Goal: Task Accomplishment & Management: Manage account settings

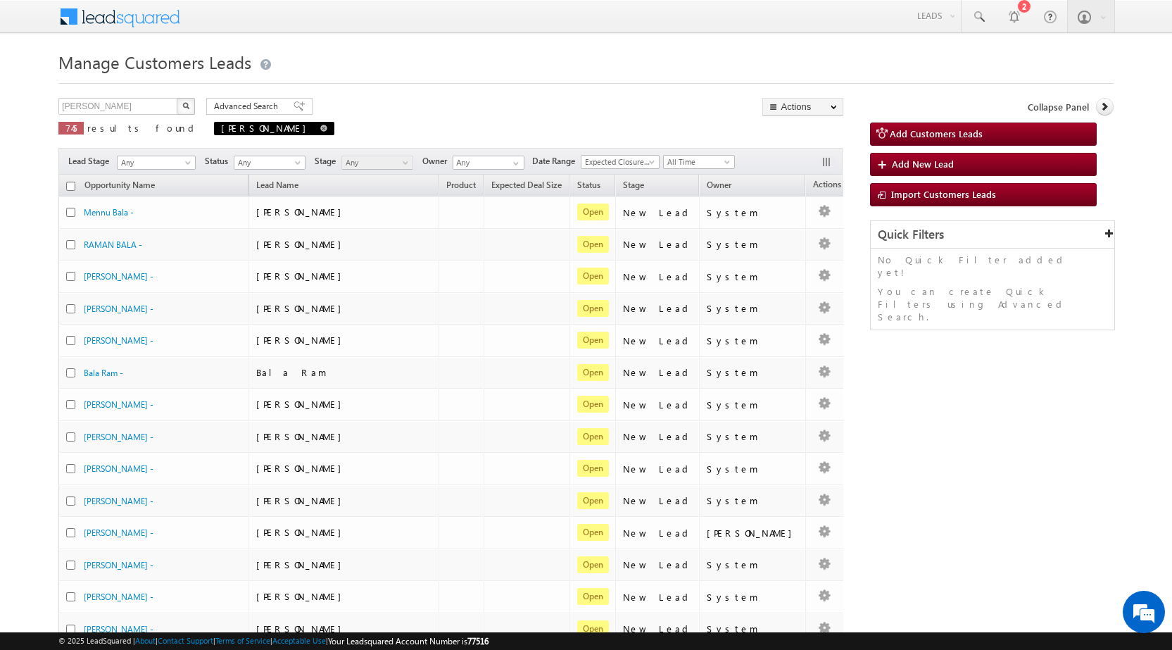
click at [320, 128] on span at bounding box center [323, 128] width 7 height 7
type input "Search Customers Leads"
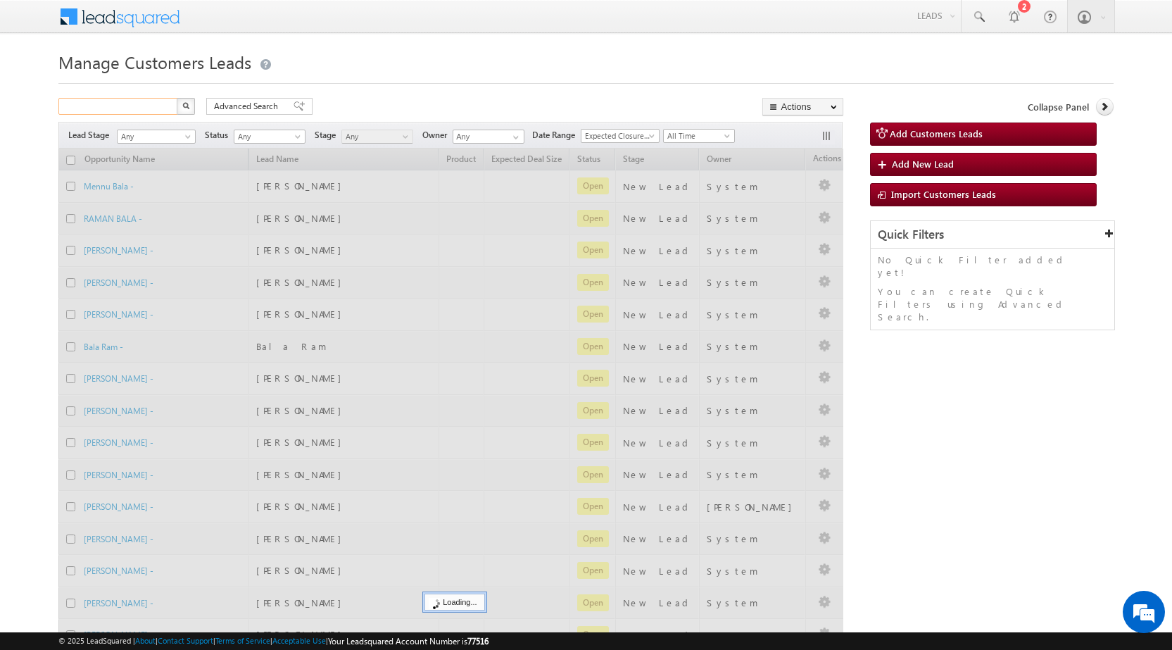
click at [169, 109] on input "text" at bounding box center [118, 106] width 120 height 17
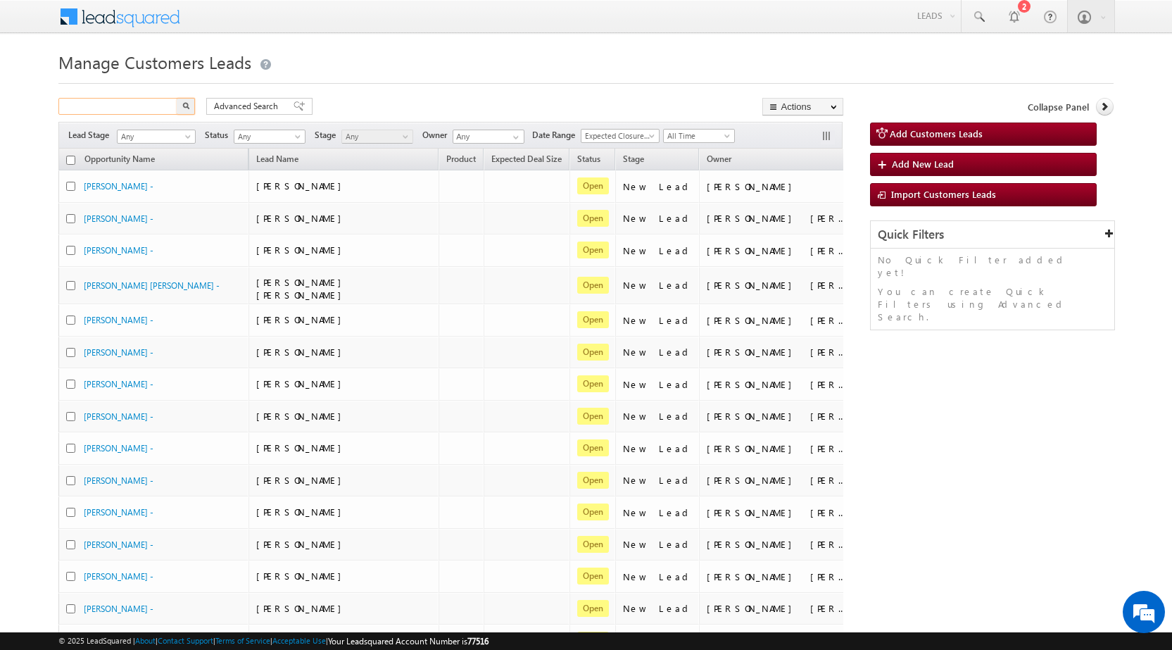
paste input "981562"
type input "981562"
click at [184, 106] on img "button" at bounding box center [185, 105] width 7 height 7
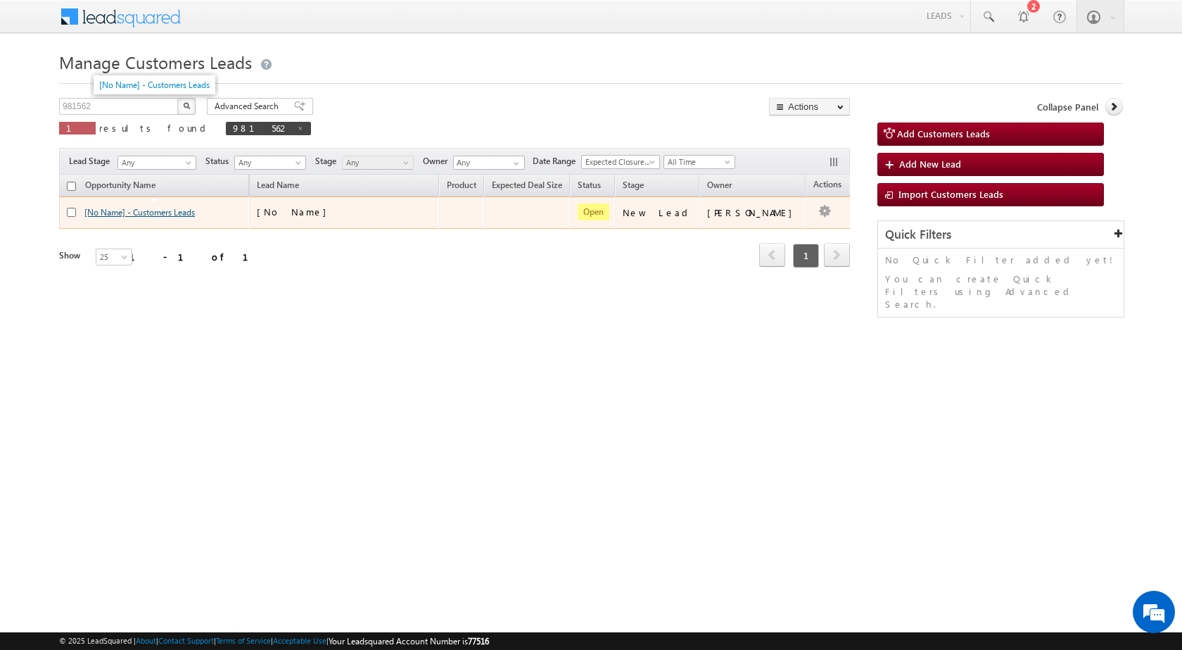
click at [181, 213] on link "[No Name] - Customers Leads" at bounding box center [139, 212] width 110 height 11
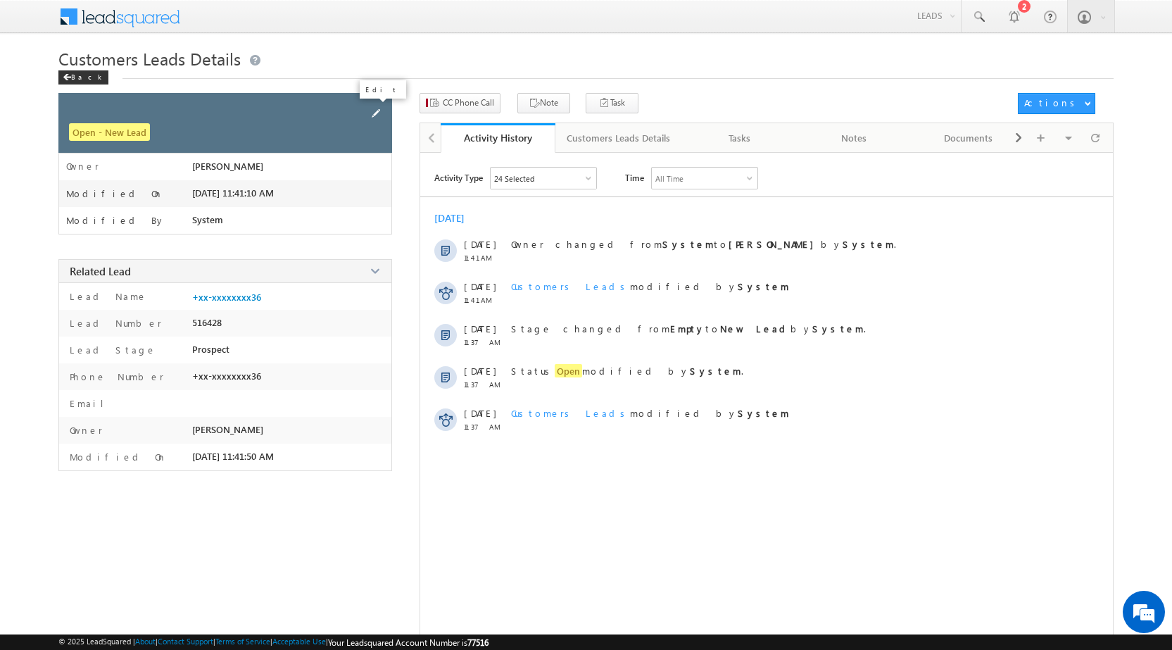
drag, startPoint x: 377, startPoint y: 114, endPoint x: 308, endPoint y: 81, distance: 76.5
click at [377, 114] on span at bounding box center [375, 113] width 15 height 15
click at [374, 110] on span at bounding box center [375, 113] width 15 height 15
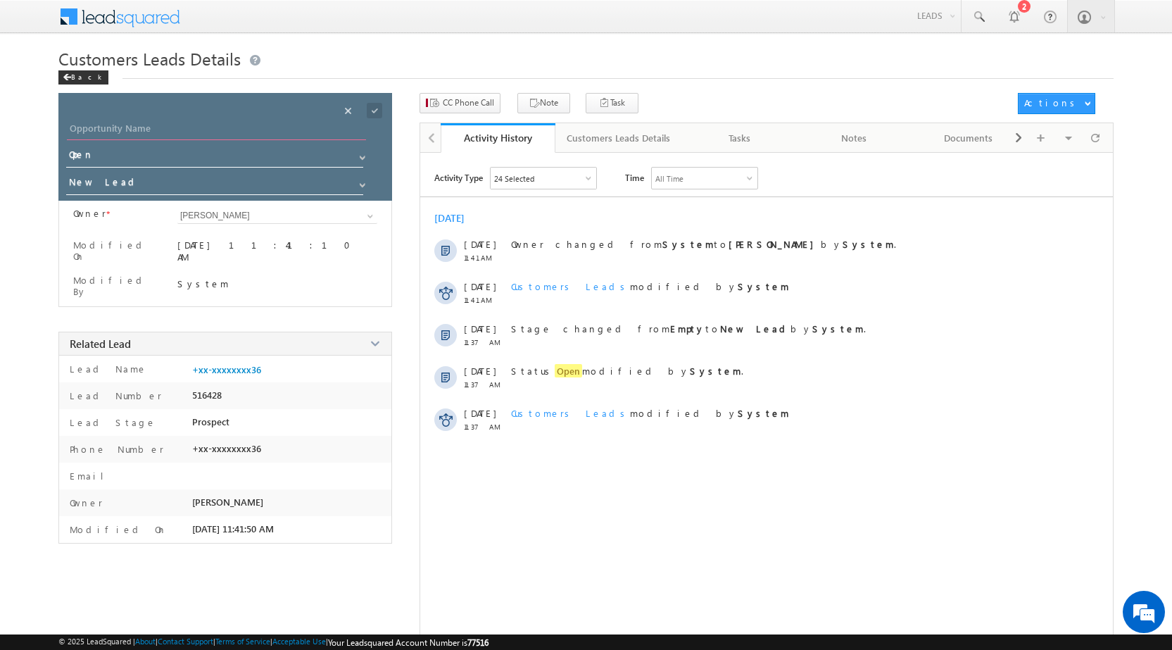
click at [79, 121] on input "Opportunity Name" at bounding box center [216, 130] width 299 height 20
paste input "UJAIR CHOUDHARY"
type input "UJAIR CHOUDHARY"
click at [87, 179] on input "New Lead" at bounding box center [215, 184] width 298 height 23
click at [89, 203] on link "Sales Marked" at bounding box center [215, 204] width 298 height 16
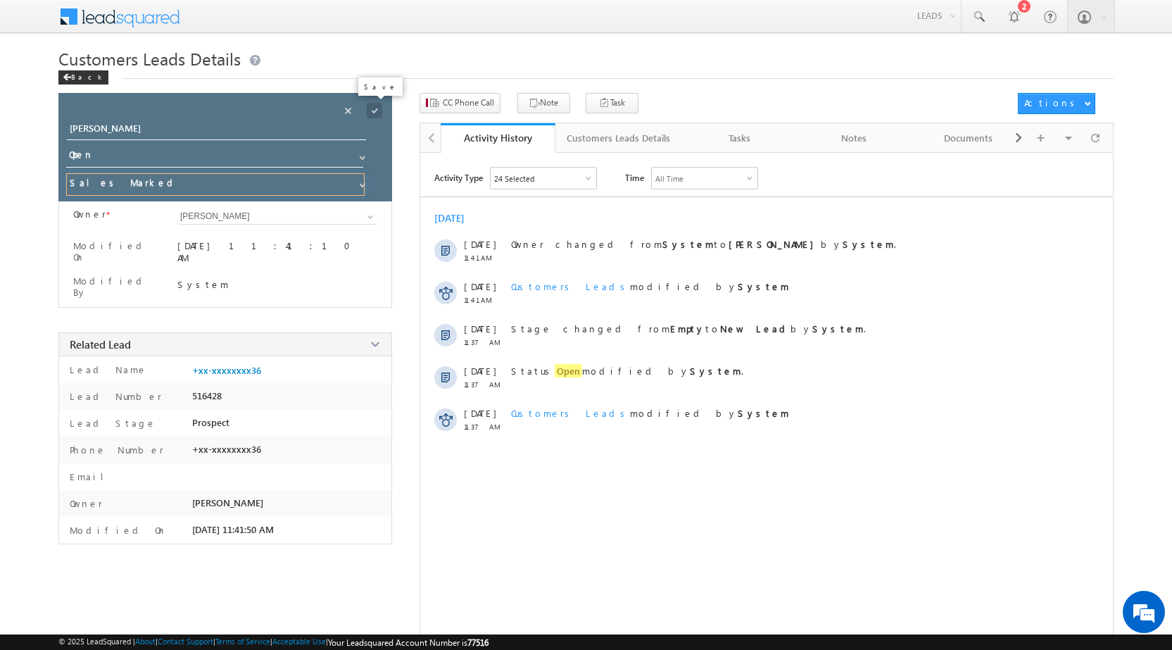
type input "Sales Marked"
click at [377, 110] on span at bounding box center [374, 110] width 15 height 15
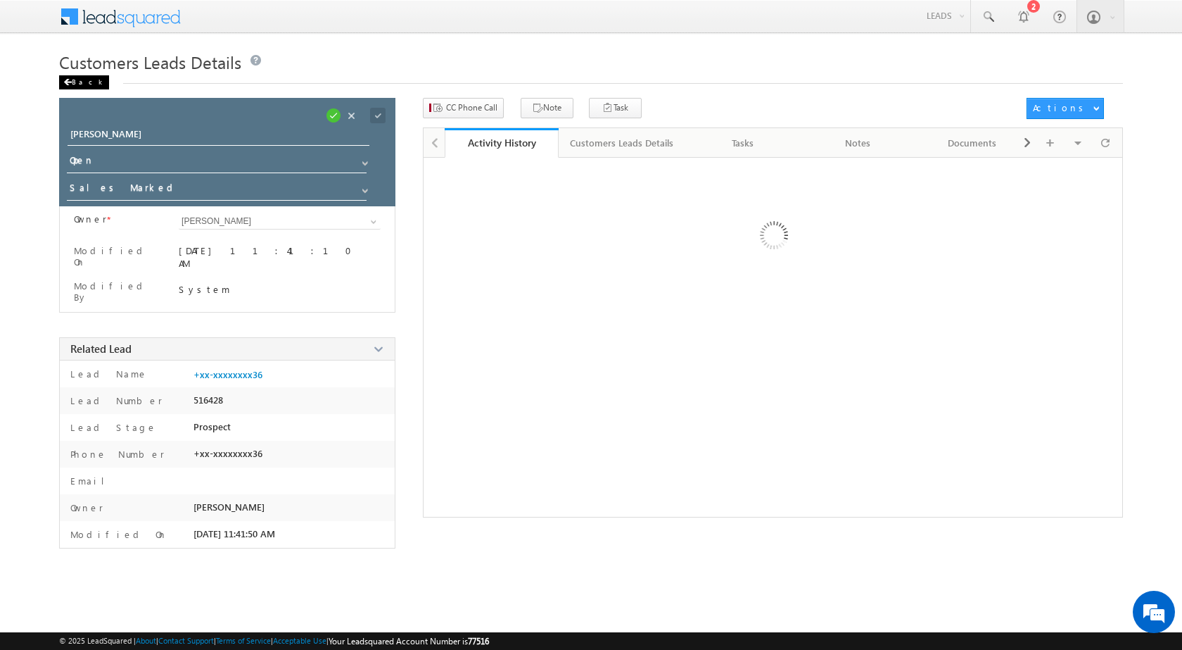
click at [75, 81] on div "Back" at bounding box center [84, 82] width 50 height 14
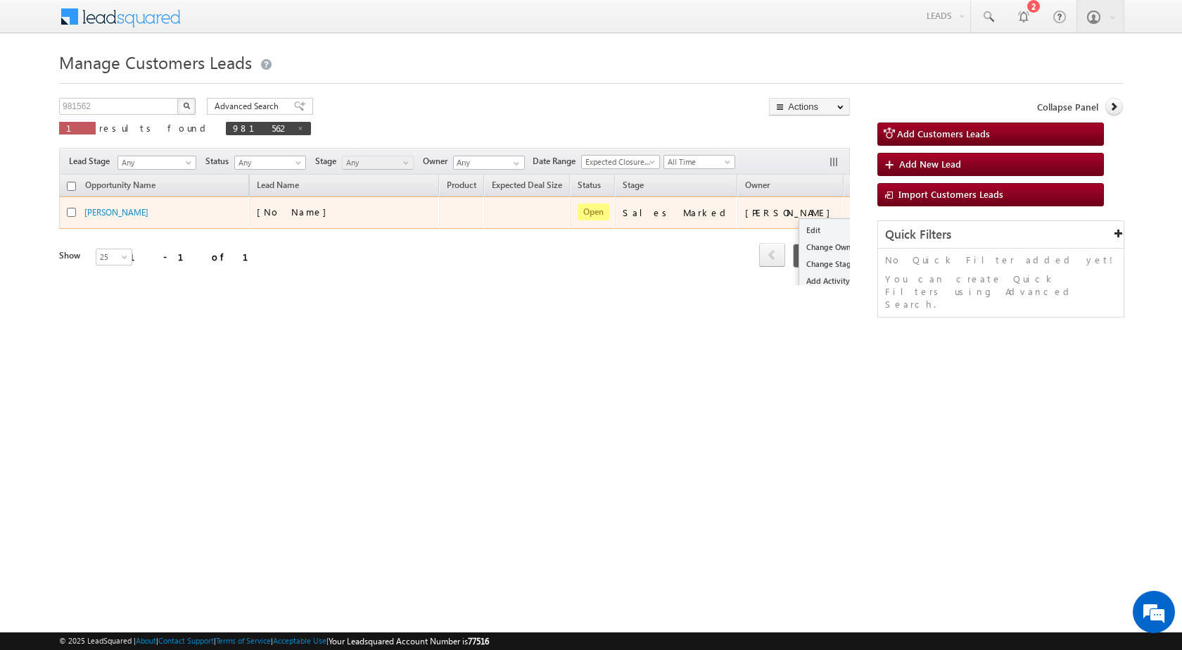
click at [844, 209] on td "Edit Change Owner Change Stage Add Activity Add Task Delete" at bounding box center [873, 212] width 58 height 32
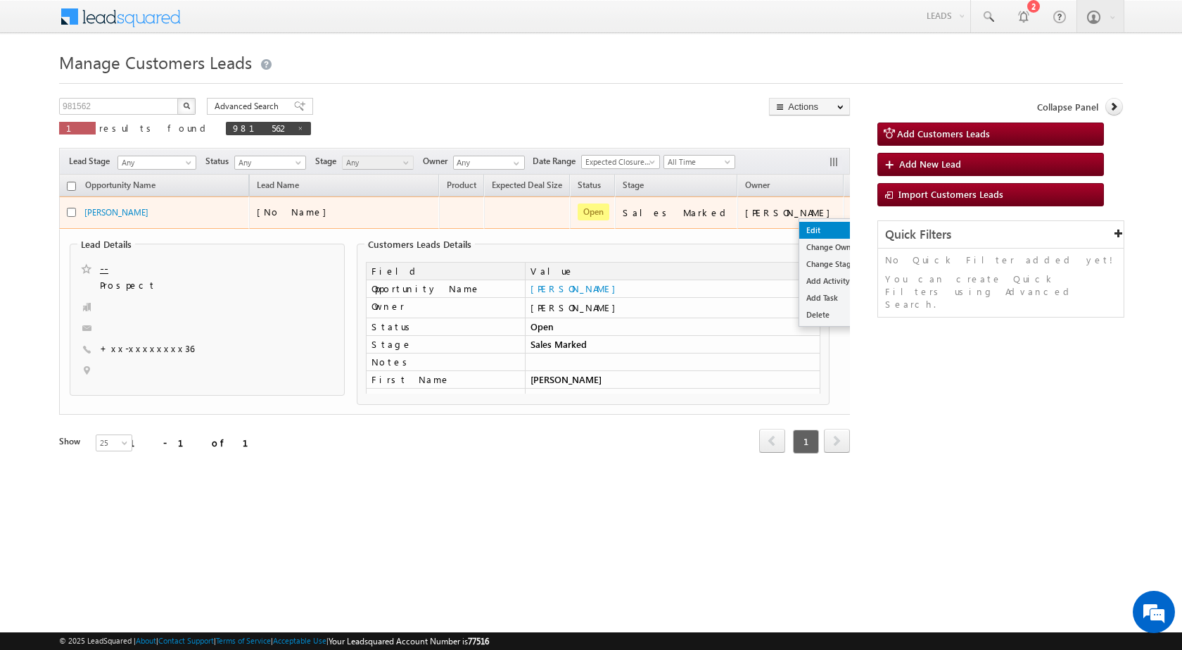
click at [804, 226] on link "Edit" at bounding box center [835, 230] width 70 height 17
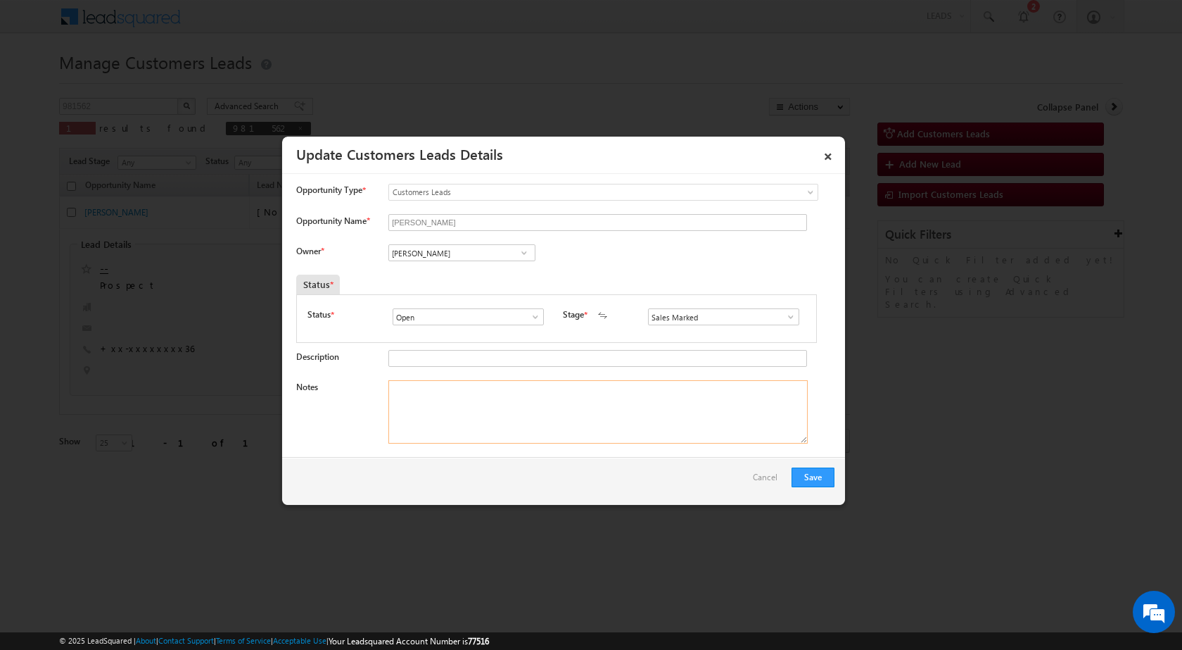
click at [491, 410] on textarea "Notes" at bounding box center [598, 411] width 419 height 63
paste textarea "Construction loan / Mobile No - 7017170236 / Name - UJAIR CHOUDHARY / LV - 20la…"
type textarea "Construction loan / Mobile No - 7017170236 / Name - UJAIR CHOUDHARY / LV - 20la…"
click at [476, 252] on input "[PERSON_NAME]" at bounding box center [462, 252] width 147 height 17
paste input "rahul.kumar1@sgrlimited.in"
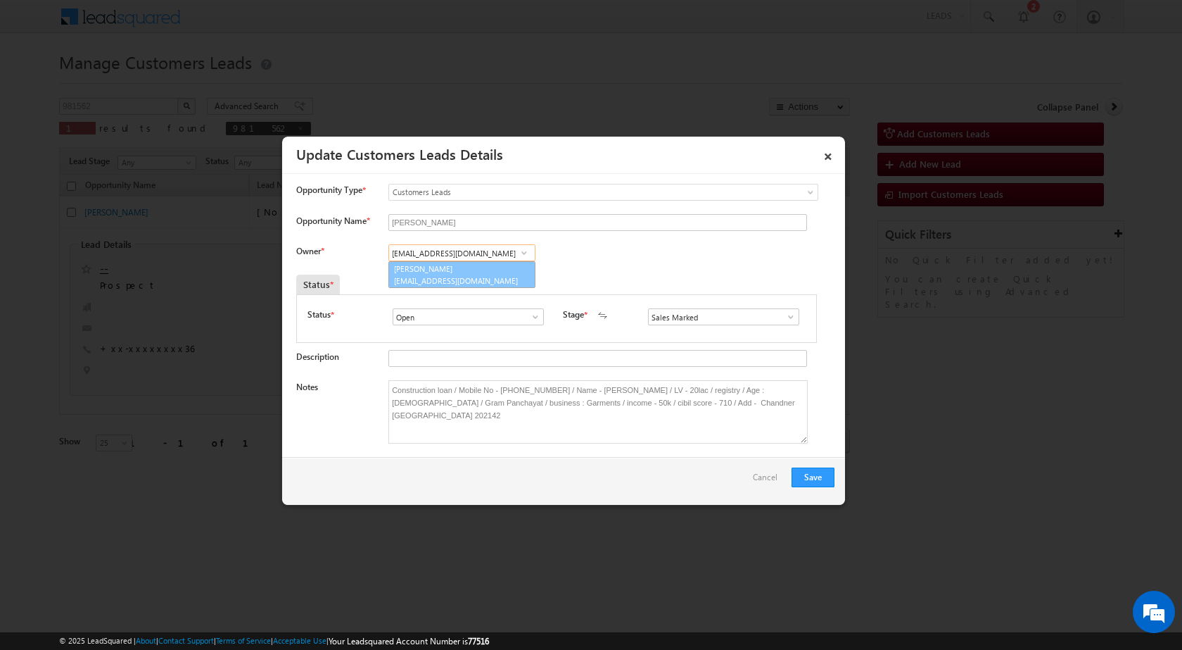
click at [474, 277] on span "rahul.kumar1@sgrlimited.in" at bounding box center [457, 280] width 127 height 11
type input "Rahul Kumar"
click at [818, 477] on button "Save" at bounding box center [813, 477] width 43 height 20
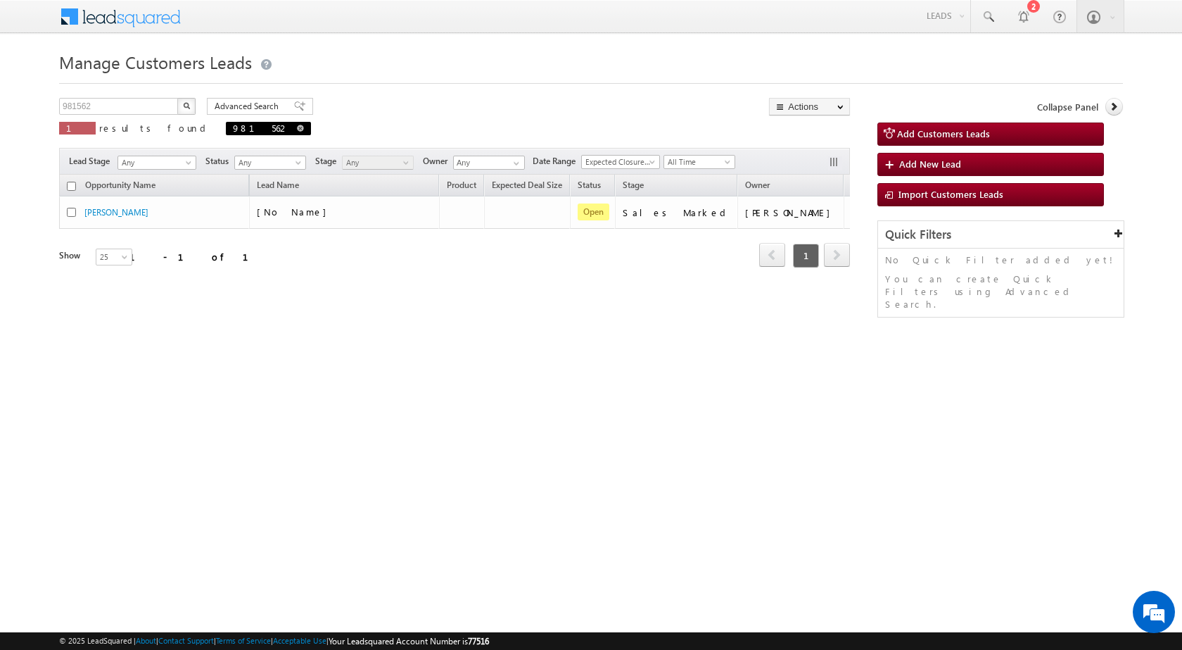
click at [297, 127] on span at bounding box center [300, 128] width 7 height 7
type input "Search Customers Leads"
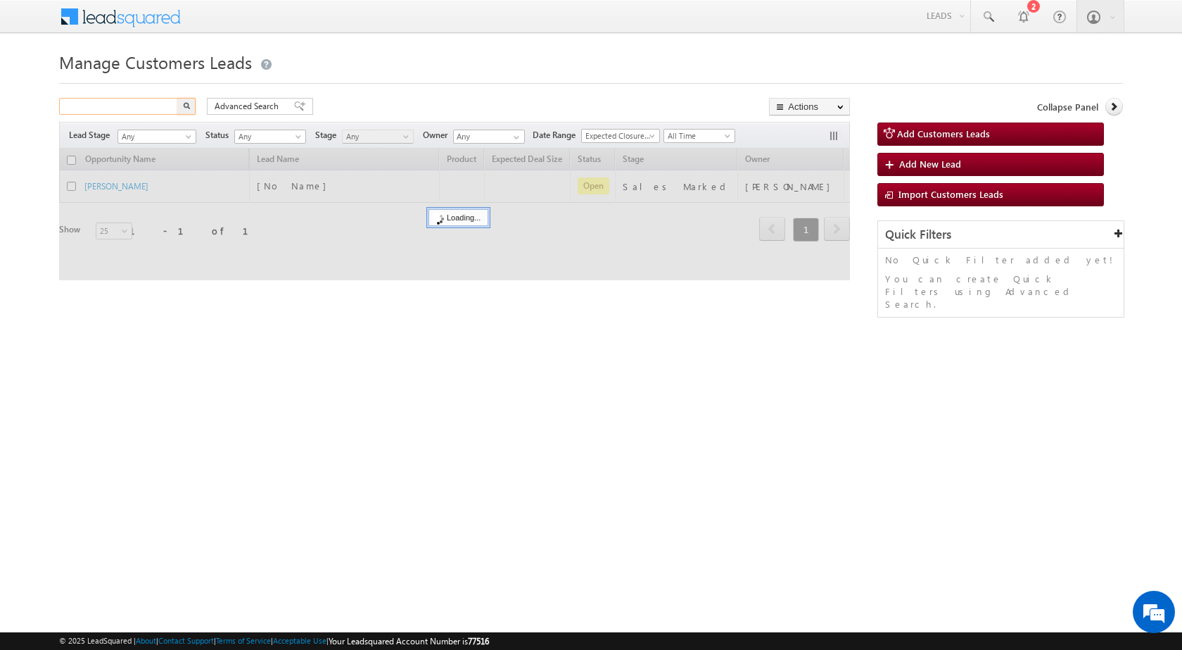
click at [167, 109] on input "text" at bounding box center [119, 106] width 120 height 17
paste input "981517"
type input "981517"
click at [184, 106] on img "button" at bounding box center [186, 105] width 7 height 7
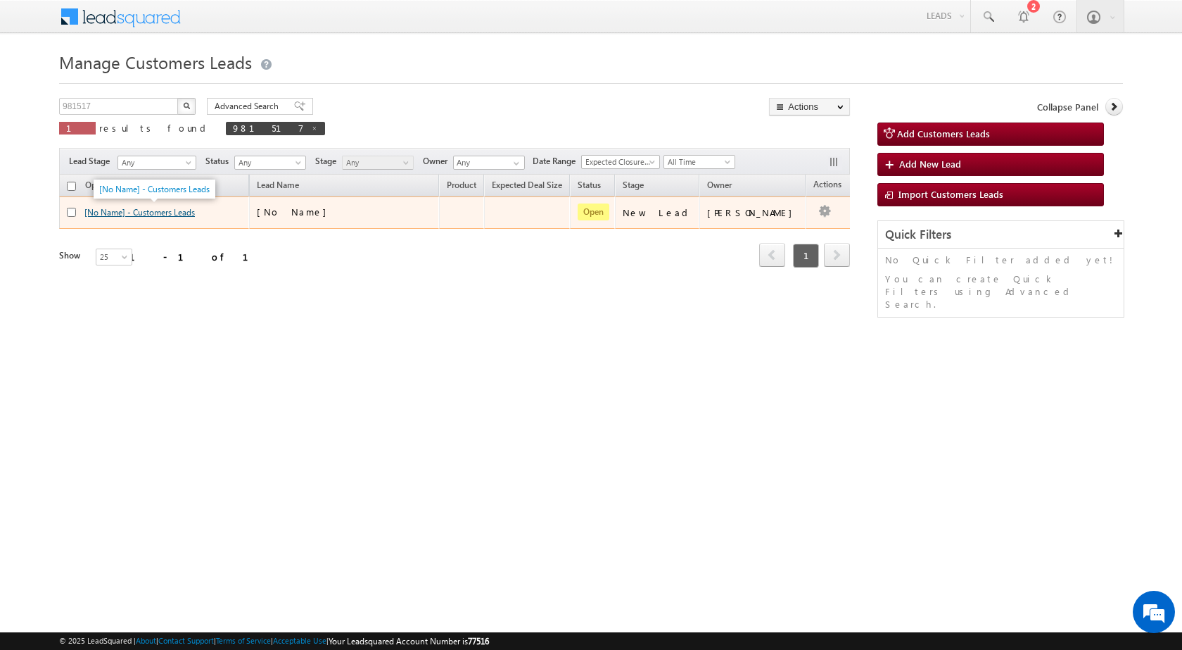
click at [184, 209] on link "[No Name] - Customers Leads" at bounding box center [139, 212] width 110 height 11
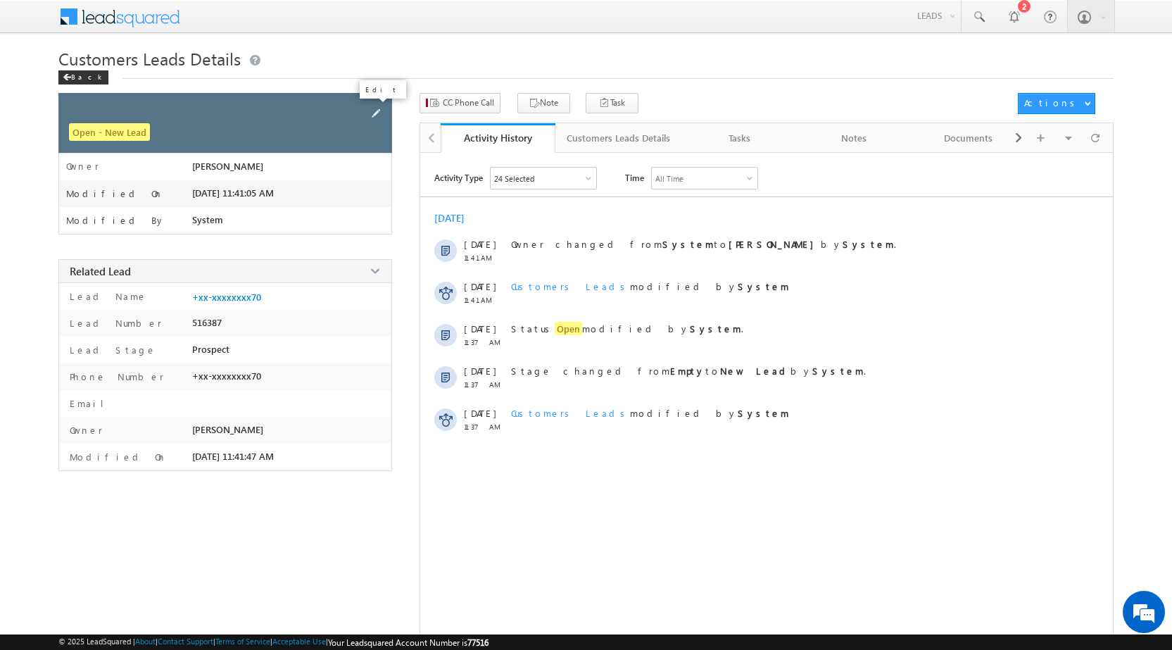
click at [374, 110] on span at bounding box center [375, 113] width 15 height 15
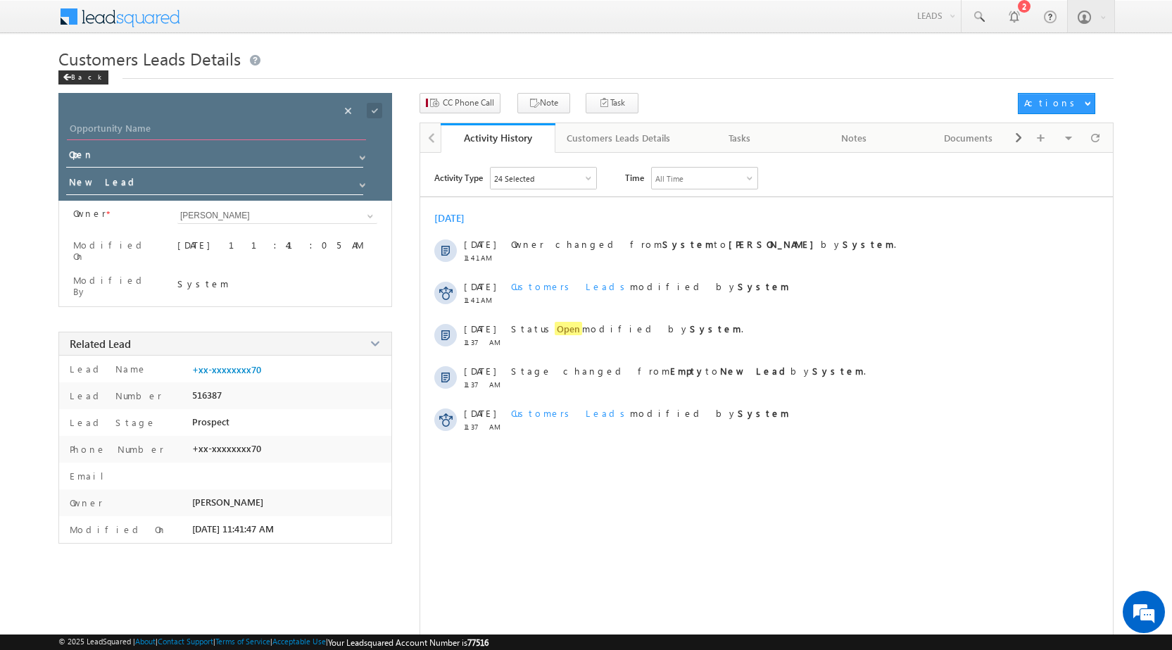
click at [236, 129] on input "Opportunity Name" at bounding box center [216, 130] width 299 height 20
paste input "MAHENDER SONI"
type input "MAHENDER SONI"
click at [209, 200] on span "New Lead" at bounding box center [217, 186] width 303 height 27
click at [209, 185] on input "New Lead" at bounding box center [215, 184] width 298 height 23
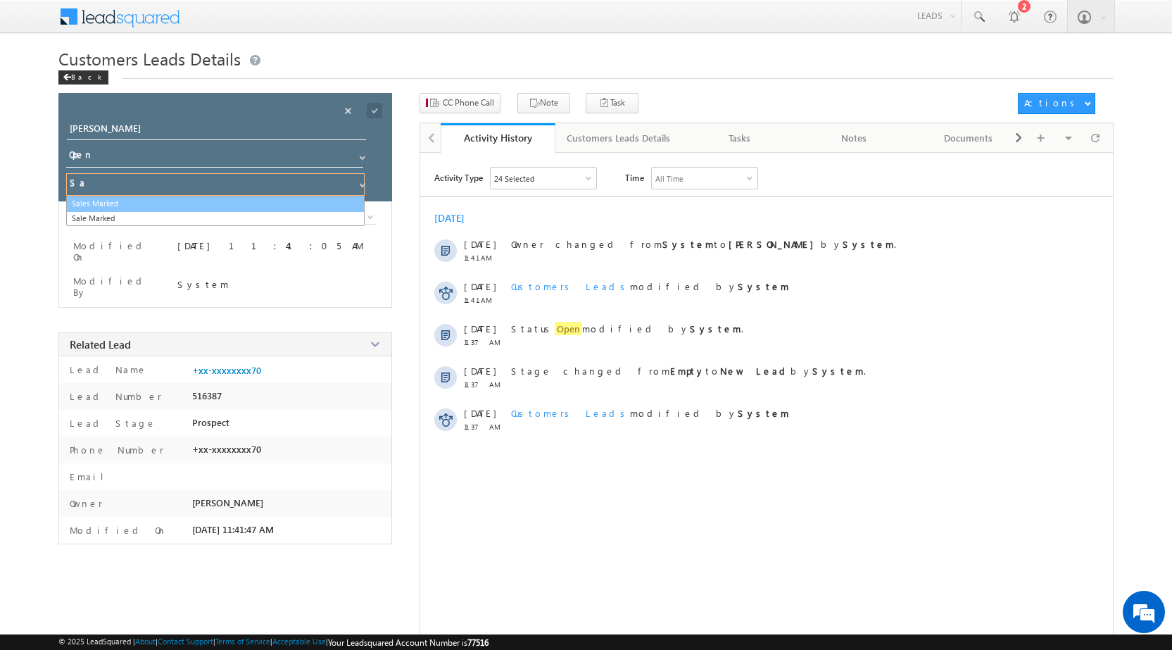
click at [209, 201] on link "Sales Marked" at bounding box center [215, 204] width 298 height 16
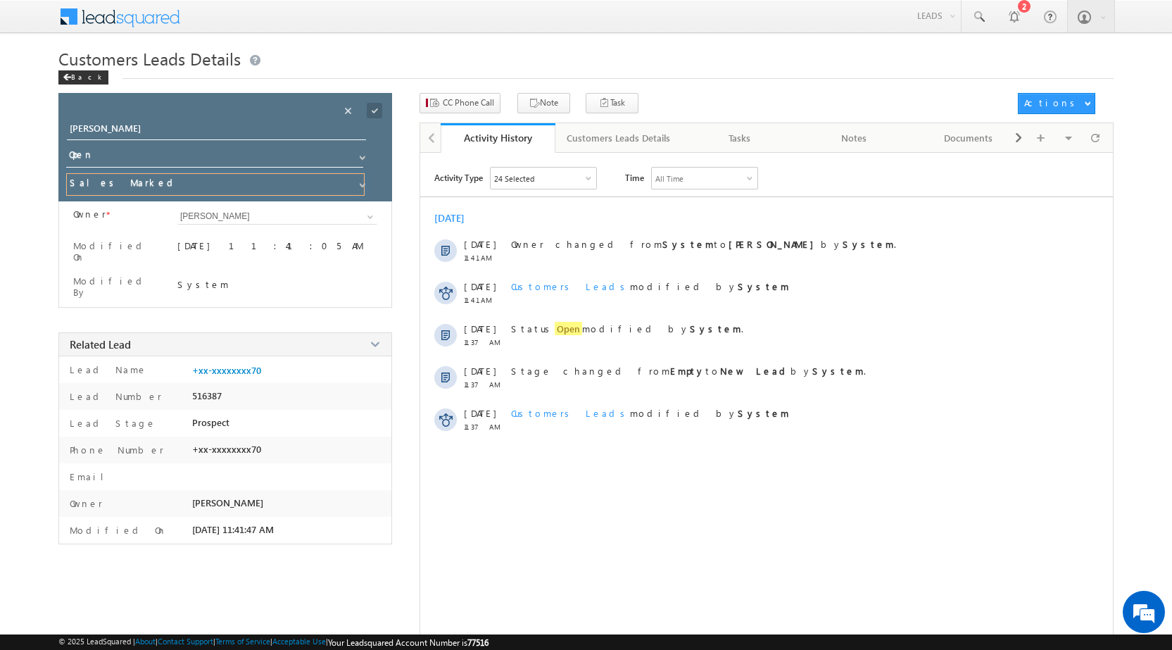
type input "Sales Marked"
click at [377, 110] on span at bounding box center [374, 110] width 15 height 15
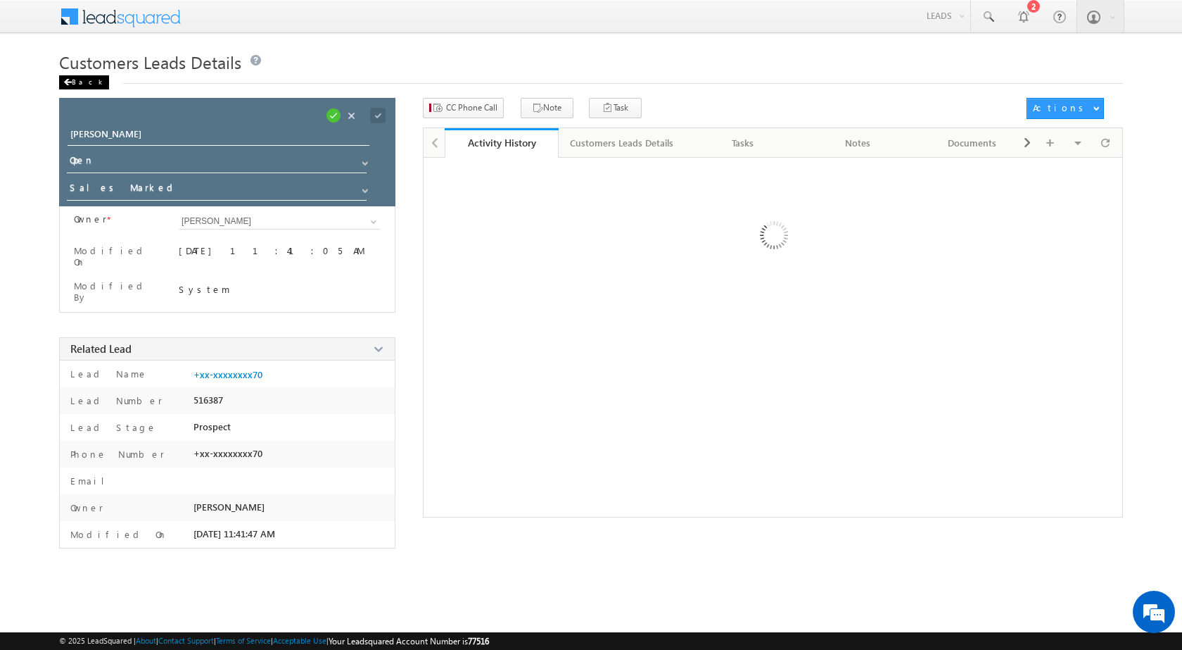
click at [86, 82] on div "Back" at bounding box center [84, 82] width 50 height 14
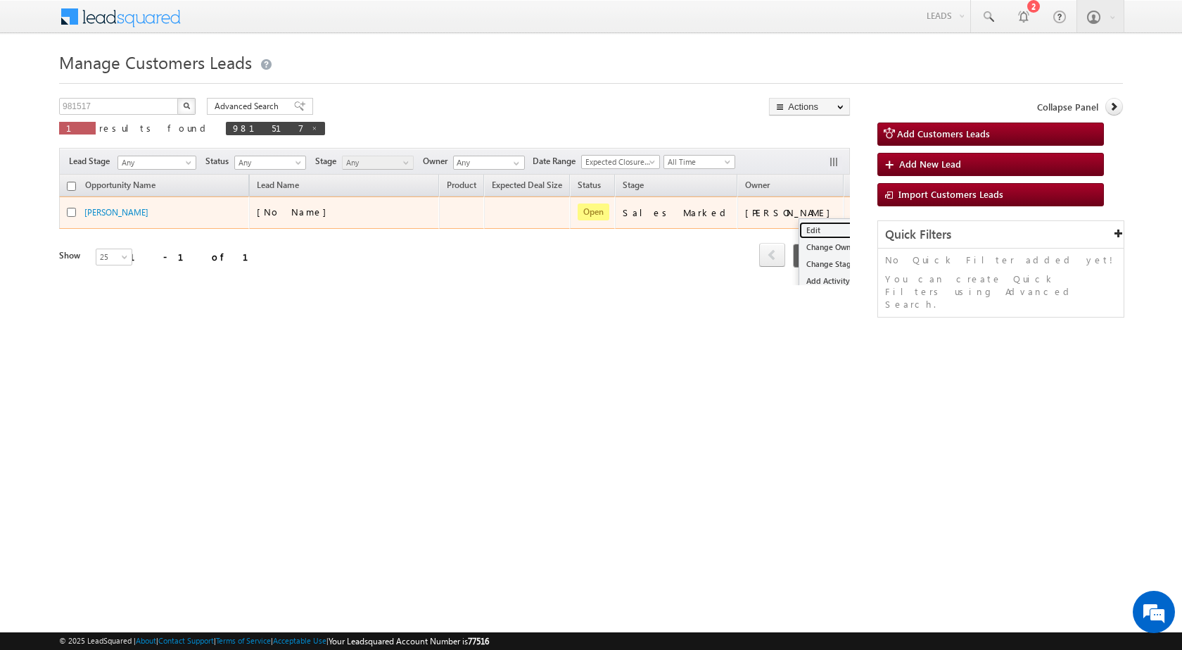
drag, startPoint x: 793, startPoint y: 228, endPoint x: 735, endPoint y: 240, distance: 58.9
click at [800, 228] on link "Edit" at bounding box center [835, 230] width 70 height 17
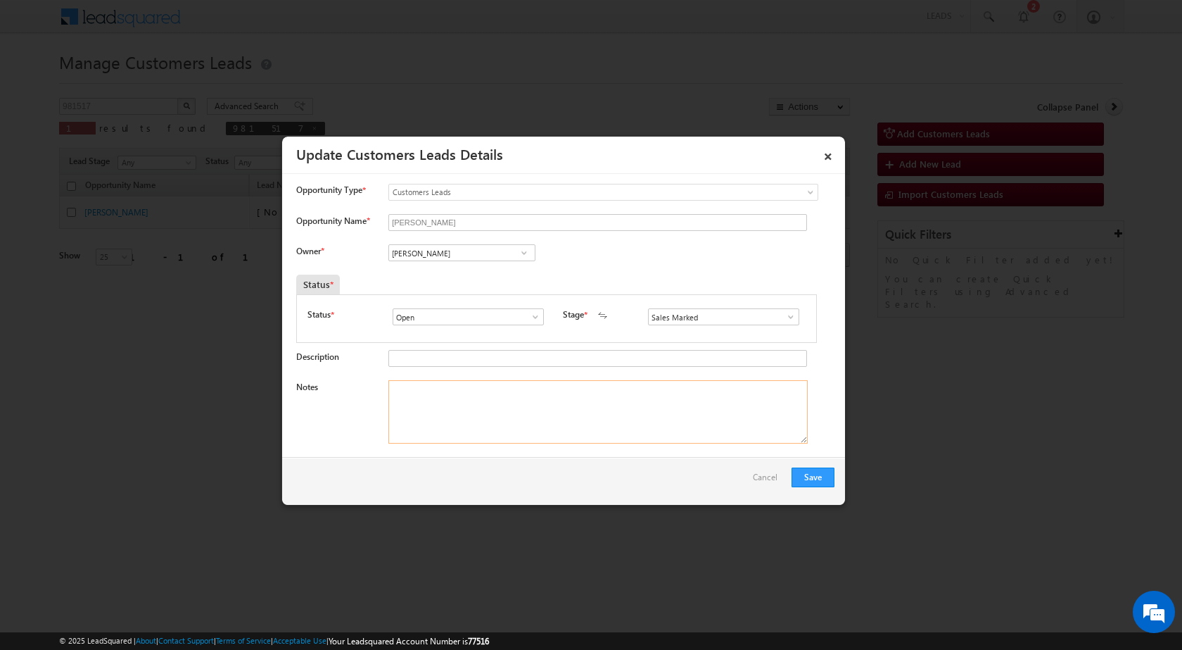
click at [588, 406] on textarea "Notes" at bounding box center [598, 411] width 419 height 63
paste textarea "Mobile No - [PHONE_NUMBER] / Name - [PERSON_NAME] / Construction Loan / Lv - 7L…"
type textarea "Mobile No - [PHONE_NUMBER] / Name - [PERSON_NAME] / Construction Loan / Lv - 7L…"
click at [436, 248] on input "[PERSON_NAME]" at bounding box center [462, 252] width 147 height 17
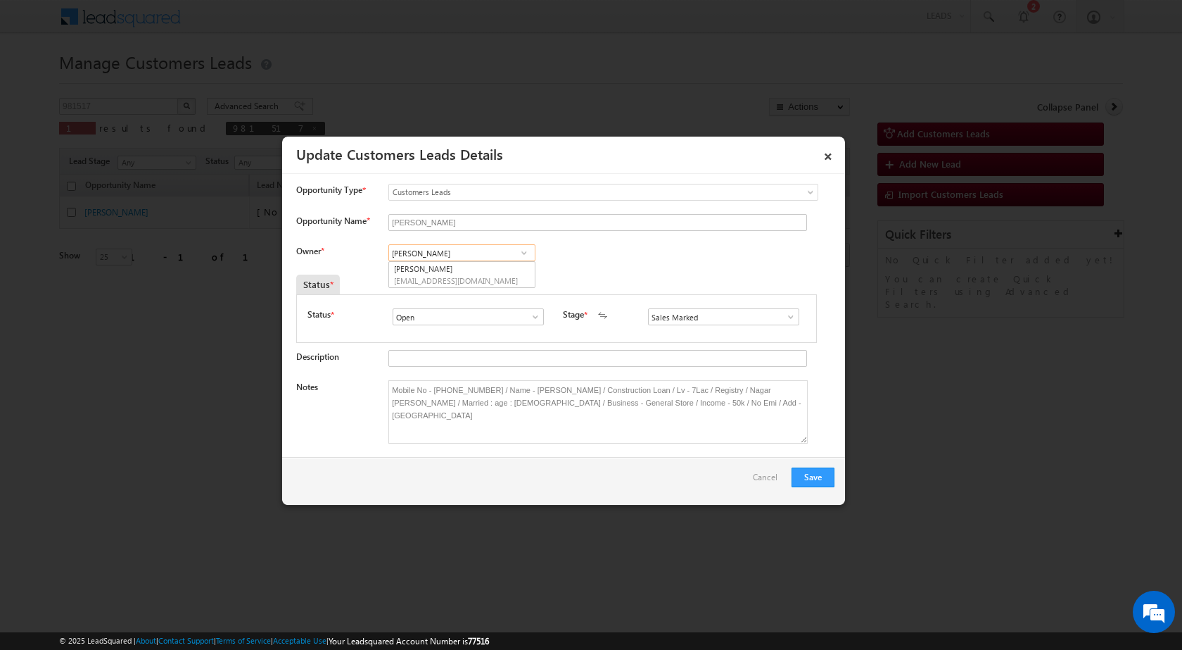
paste input "[PERSON_NAME][EMAIL_ADDRESS][DOMAIN_NAME]"
click at [442, 277] on span "[PERSON_NAME][EMAIL_ADDRESS][DOMAIN_NAME]" at bounding box center [457, 280] width 127 height 11
type input "[PERSON_NAME]"
click at [802, 479] on button "Save" at bounding box center [813, 477] width 43 height 20
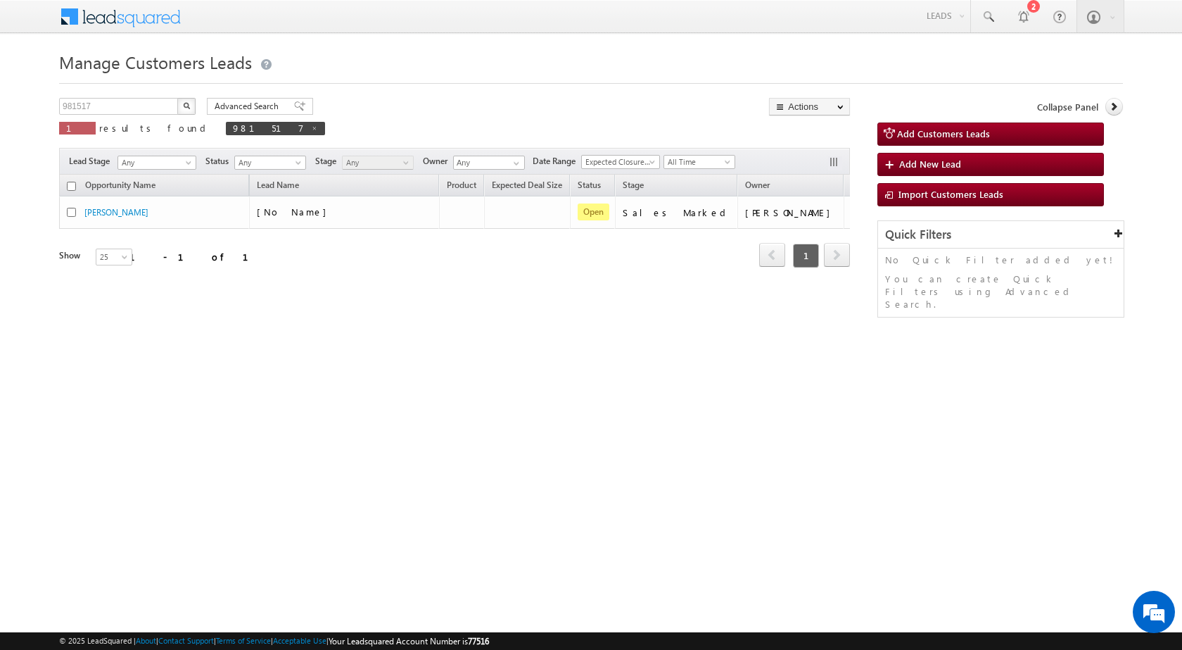
drag, startPoint x: 377, startPoint y: 284, endPoint x: 314, endPoint y: 7, distance: 283.8
click at [377, 282] on div "Opportunity Name Lead Name Product Expected Deal Size Status Stage Owner Action…" at bounding box center [454, 230] width 791 height 110
